Goal: Task Accomplishment & Management: Complete application form

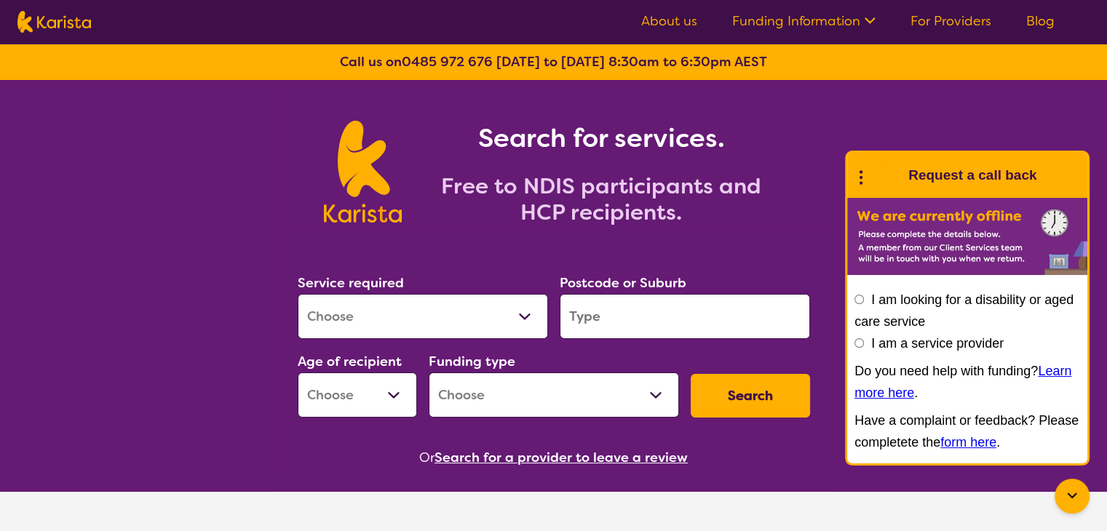
click at [525, 310] on select "Allied Health Assistant Assessment ([MEDICAL_DATA] or [MEDICAL_DATA]) Behaviour…" at bounding box center [423, 316] width 250 height 45
click at [780, 189] on h2 "Free to NDIS participants and HCP recipients." at bounding box center [601, 199] width 364 height 52
click at [861, 344] on input "I am a service provider" at bounding box center [858, 342] width 9 height 9
radio input "true"
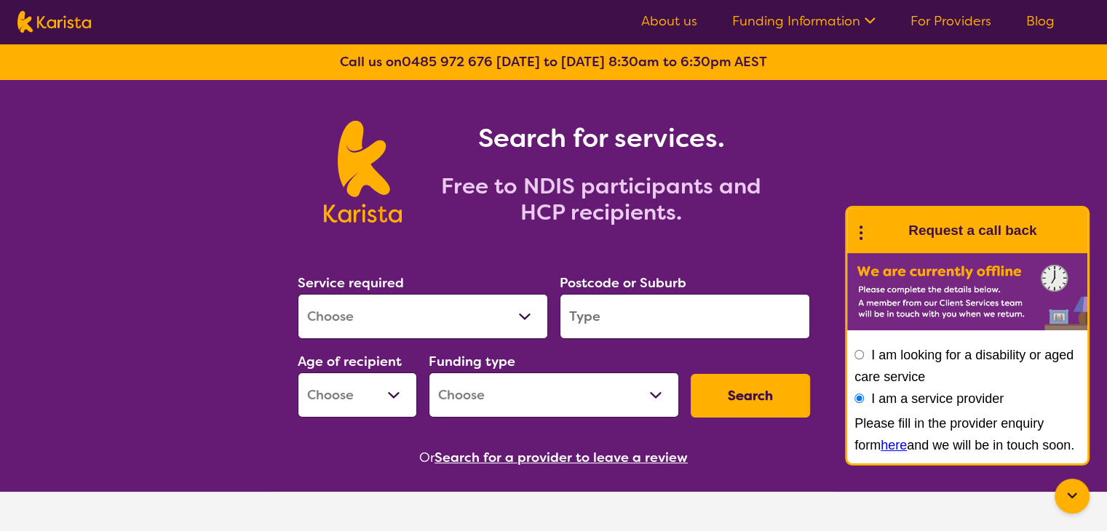
click at [880, 445] on link "here" at bounding box center [893, 445] width 26 height 15
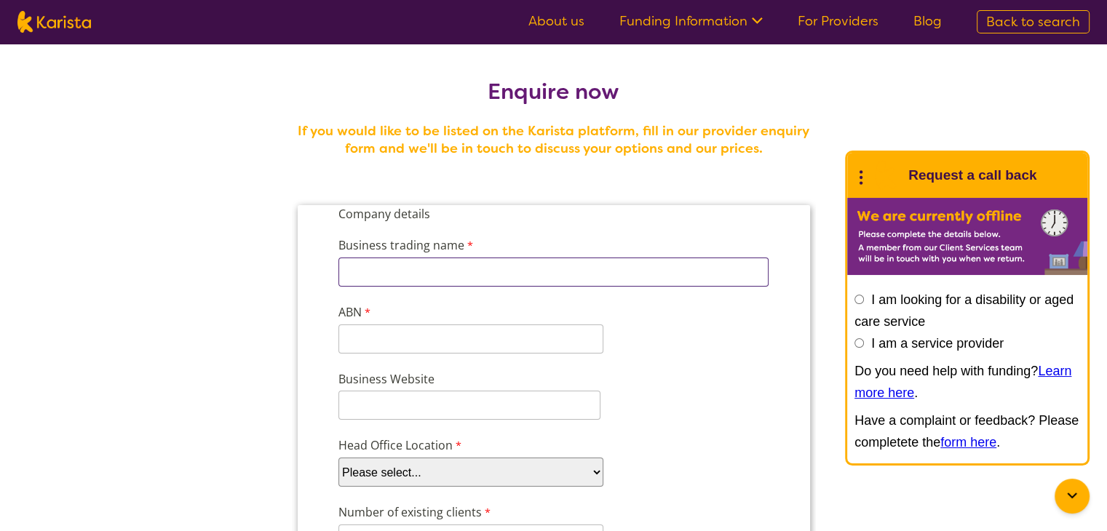
click at [469, 274] on input "Business trading name" at bounding box center [553, 272] width 430 height 29
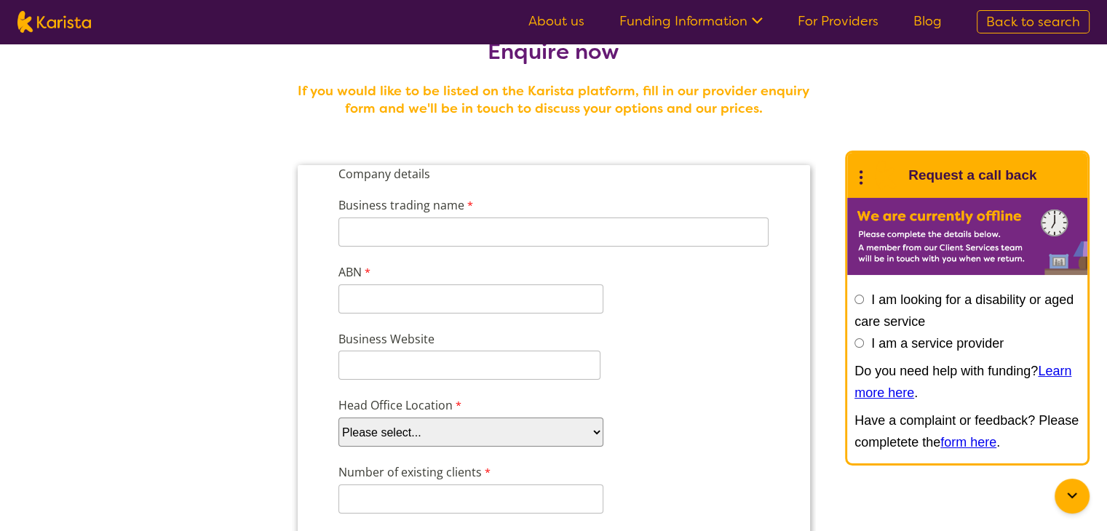
drag, startPoint x: 720, startPoint y: 340, endPoint x: 590, endPoint y: 427, distance: 156.8
click at [590, 427] on select "Please select... ACT [GEOGRAPHIC_DATA] NT QLD SA TAS [GEOGRAPHIC_DATA] [GEOGRAP…" at bounding box center [470, 432] width 265 height 29
click at [727, 432] on div "Head Office Location Please select... ACT [GEOGRAPHIC_DATA] NT QLD SA TAS [GEOG…" at bounding box center [553, 422] width 442 height 56
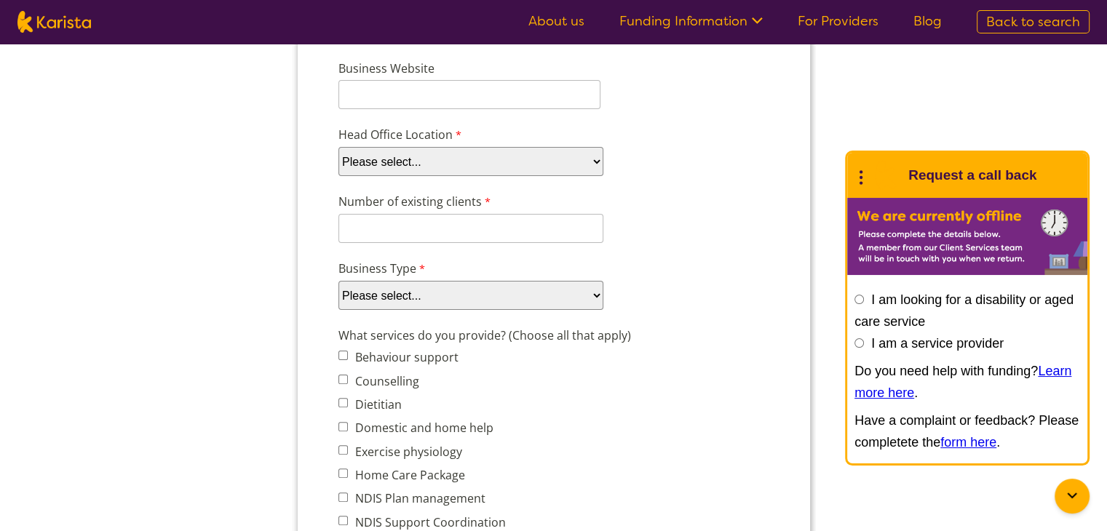
scroll to position [310, 0]
click at [593, 285] on select "Please select... Company Individual/Sole Trader Other (please specify)" at bounding box center [470, 296] width 265 height 29
click at [661, 268] on div "Business Type Please select... Company Individual/Sole Trader Other (please spe…" at bounding box center [553, 286] width 442 height 56
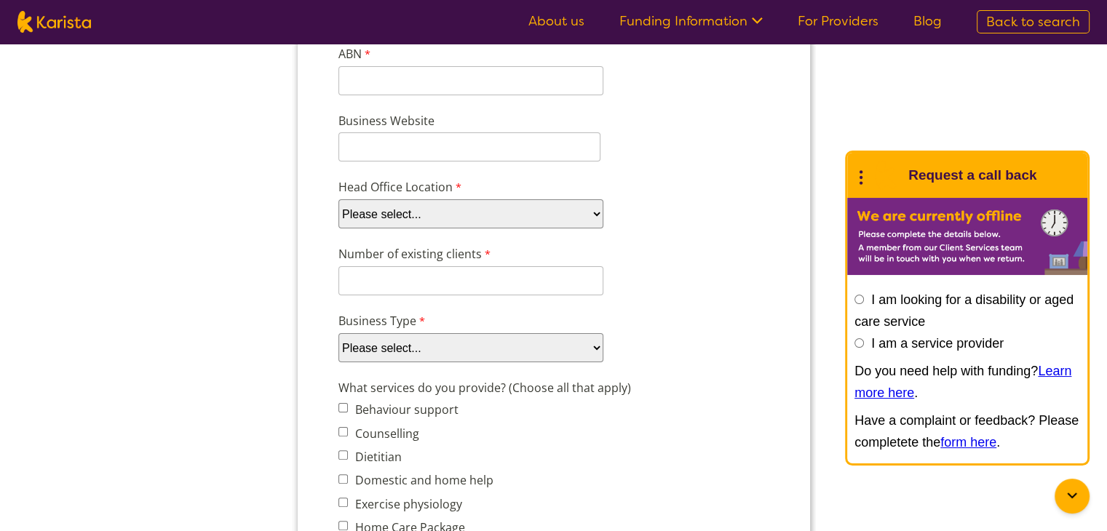
scroll to position [252, 0]
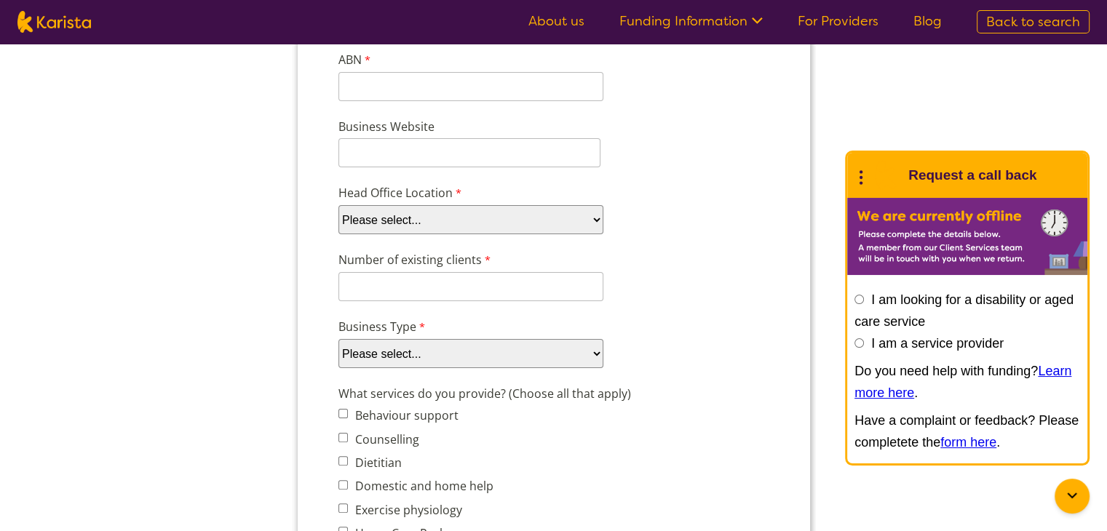
click at [586, 215] on select "Please select... ACT [GEOGRAPHIC_DATA] NT QLD SA TAS [GEOGRAPHIC_DATA] [GEOGRAP…" at bounding box center [470, 219] width 265 height 29
click at [665, 218] on div "Head Office Location Please select... ACT [GEOGRAPHIC_DATA] NT QLD SA TAS [GEOG…" at bounding box center [553, 209] width 442 height 56
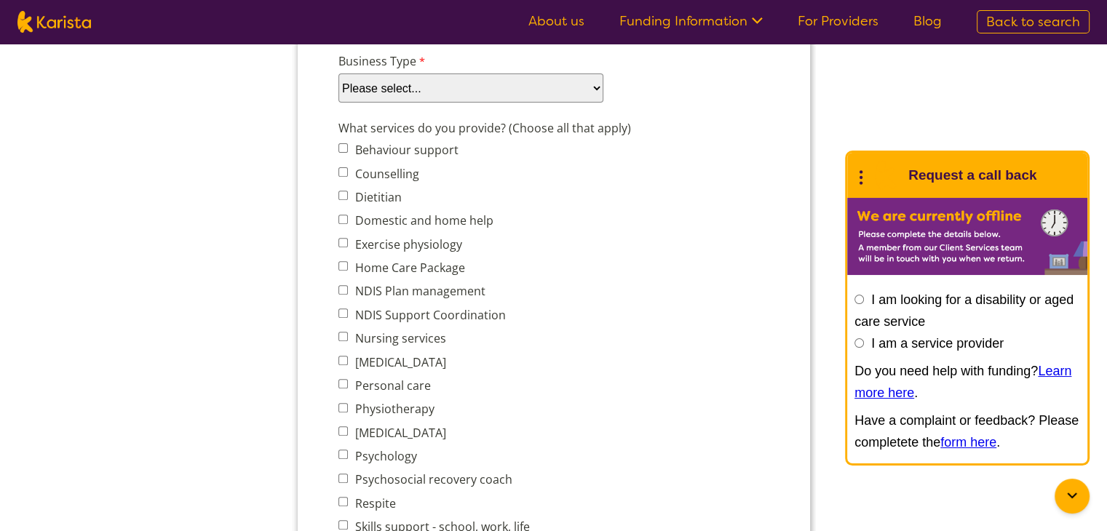
scroll to position [518, 0]
